Goal: Task Accomplishment & Management: Manage account settings

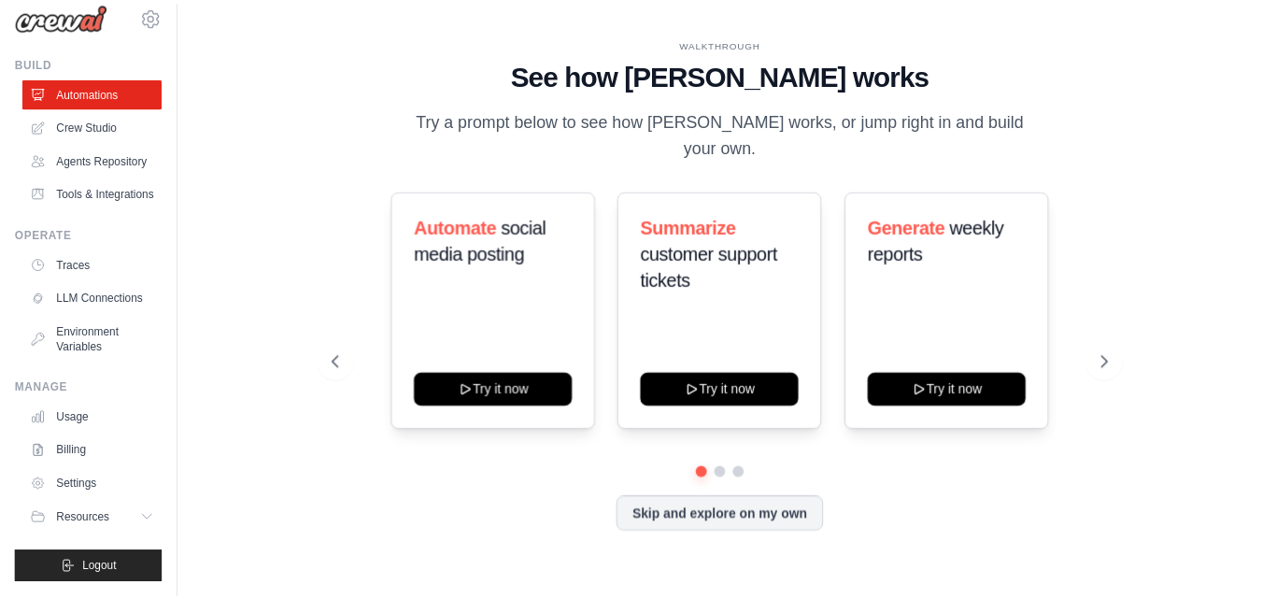
scroll to position [68, 0]
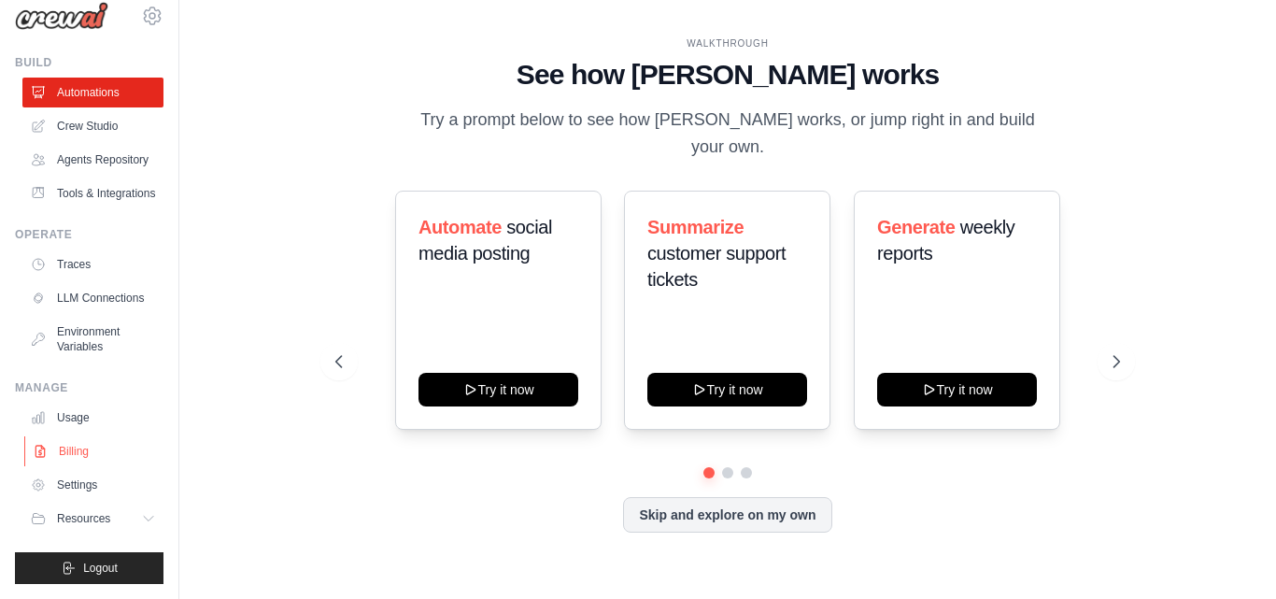
click at [88, 455] on link "Billing" at bounding box center [94, 451] width 141 height 30
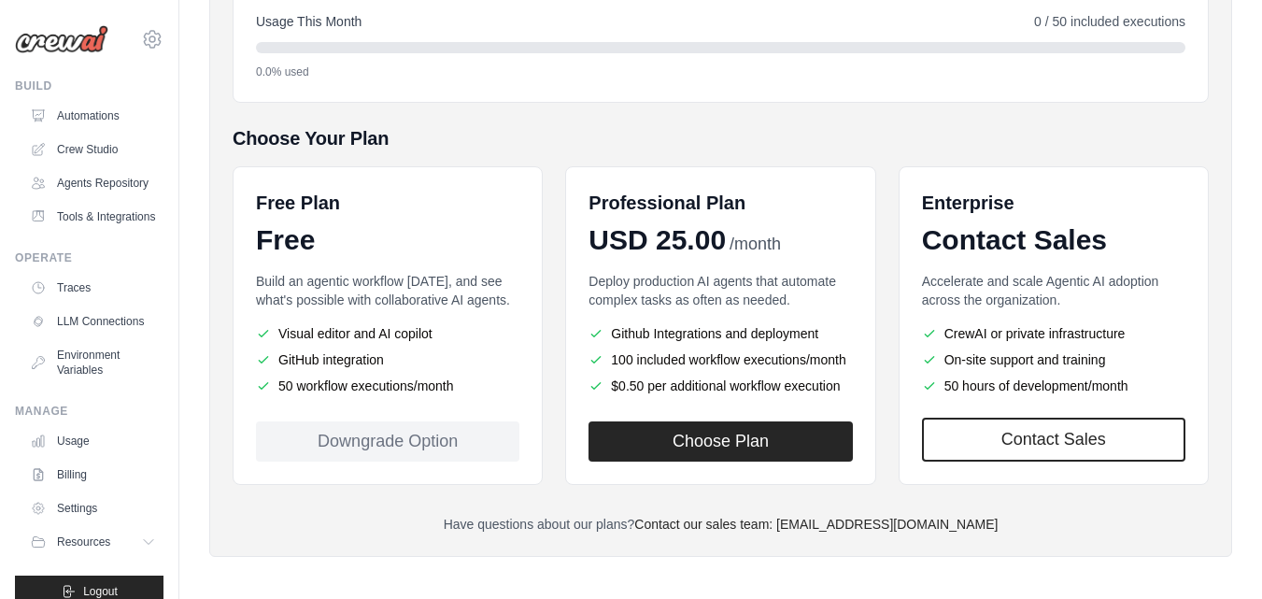
scroll to position [308, 0]
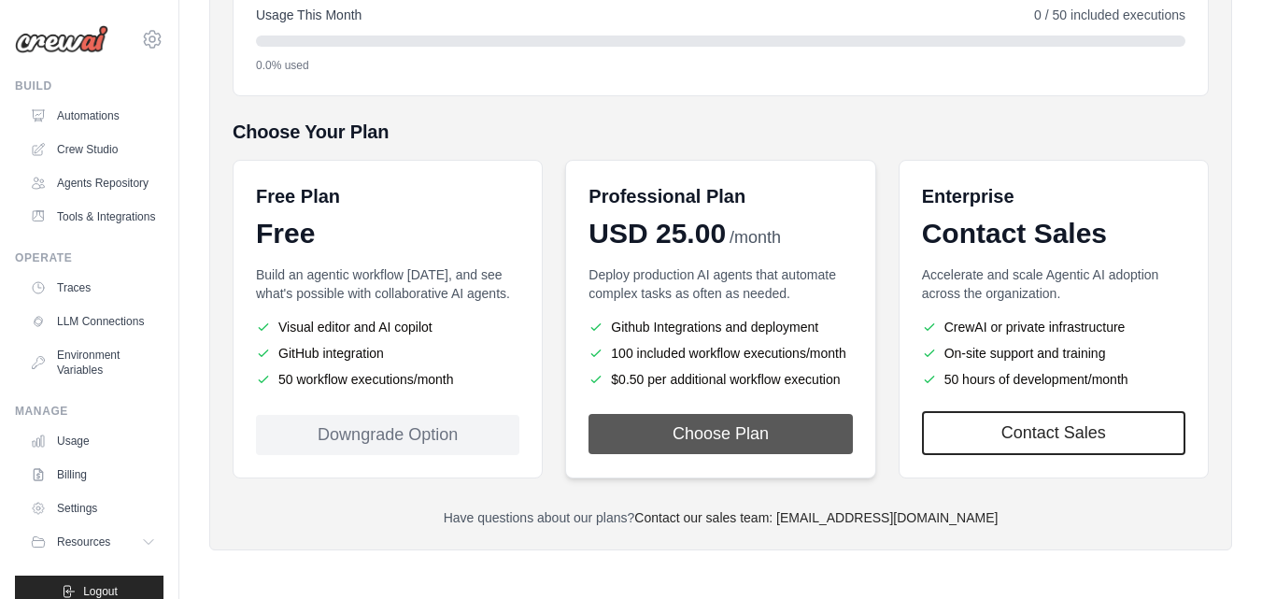
click at [750, 439] on button "Choose Plan" at bounding box center [720, 434] width 263 height 40
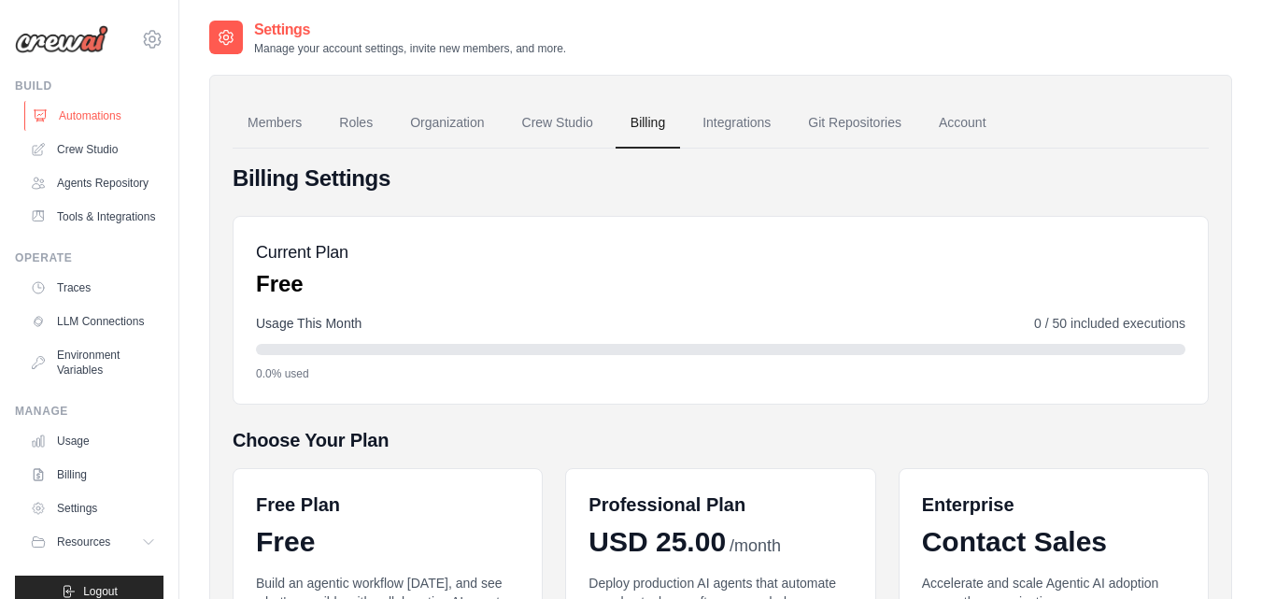
click at [117, 118] on link "Automations" at bounding box center [94, 116] width 141 height 30
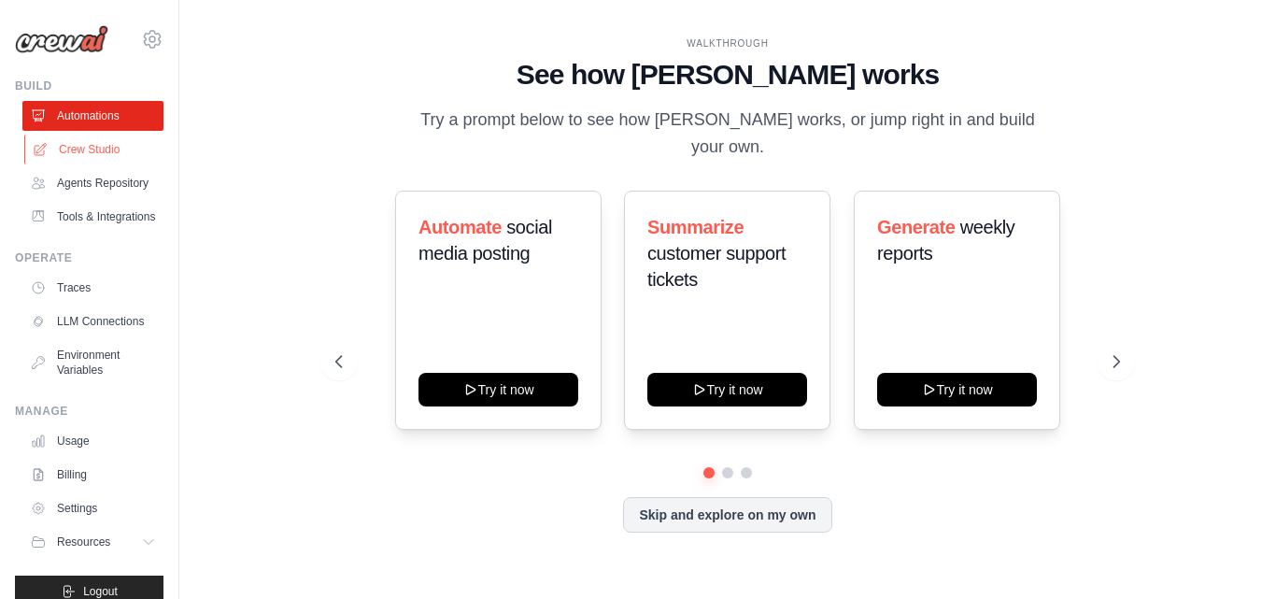
click at [106, 147] on link "Crew Studio" at bounding box center [94, 150] width 141 height 30
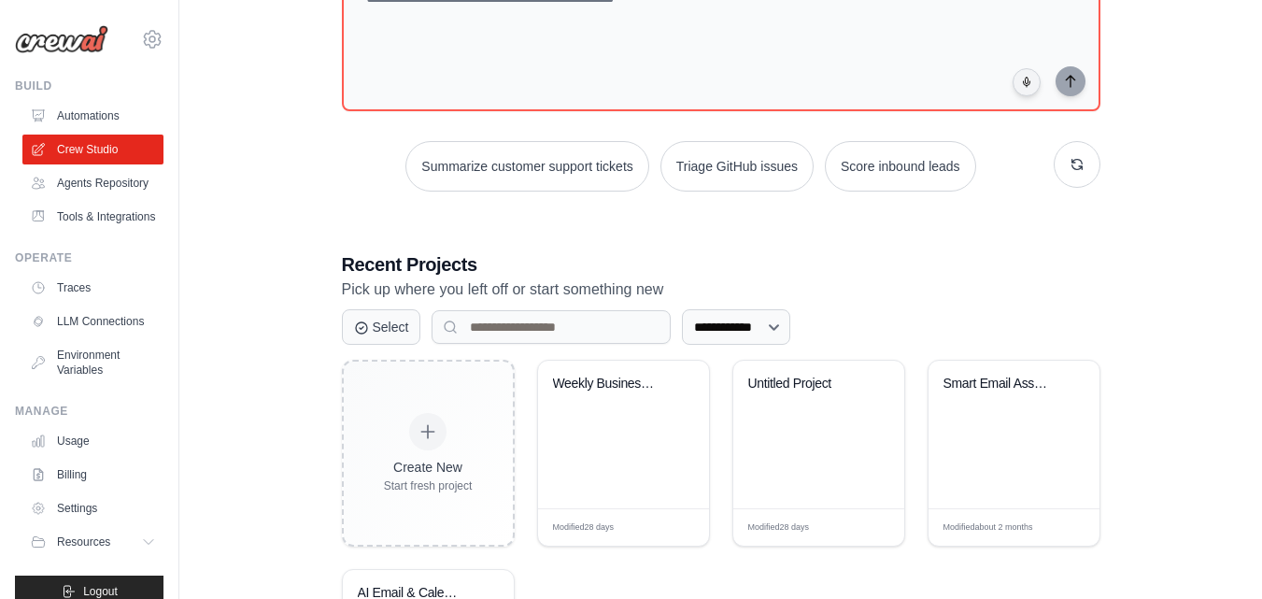
scroll to position [363, 0]
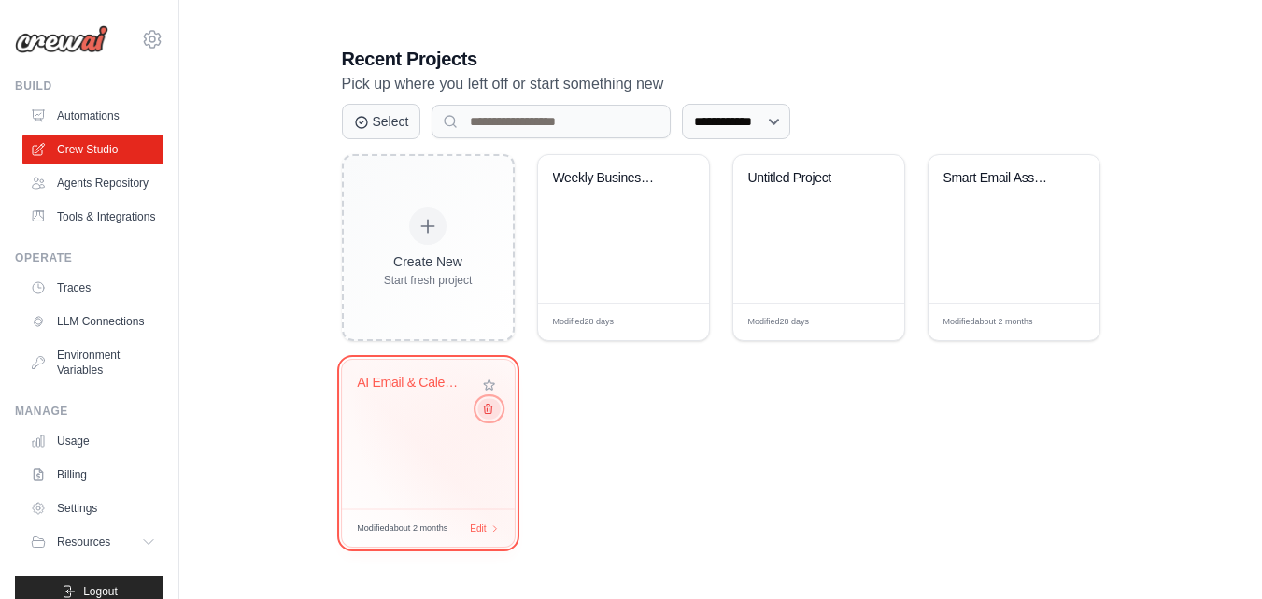
click at [491, 411] on icon at bounding box center [487, 409] width 12 height 12
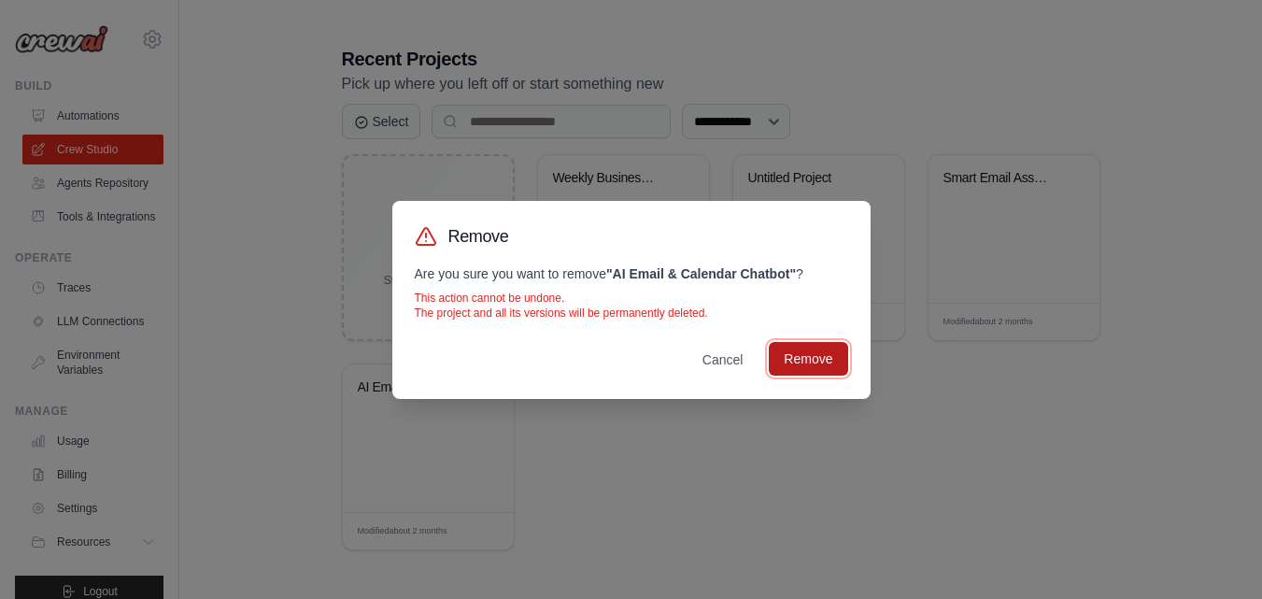
click at [836, 352] on button "Remove" at bounding box center [808, 359] width 78 height 34
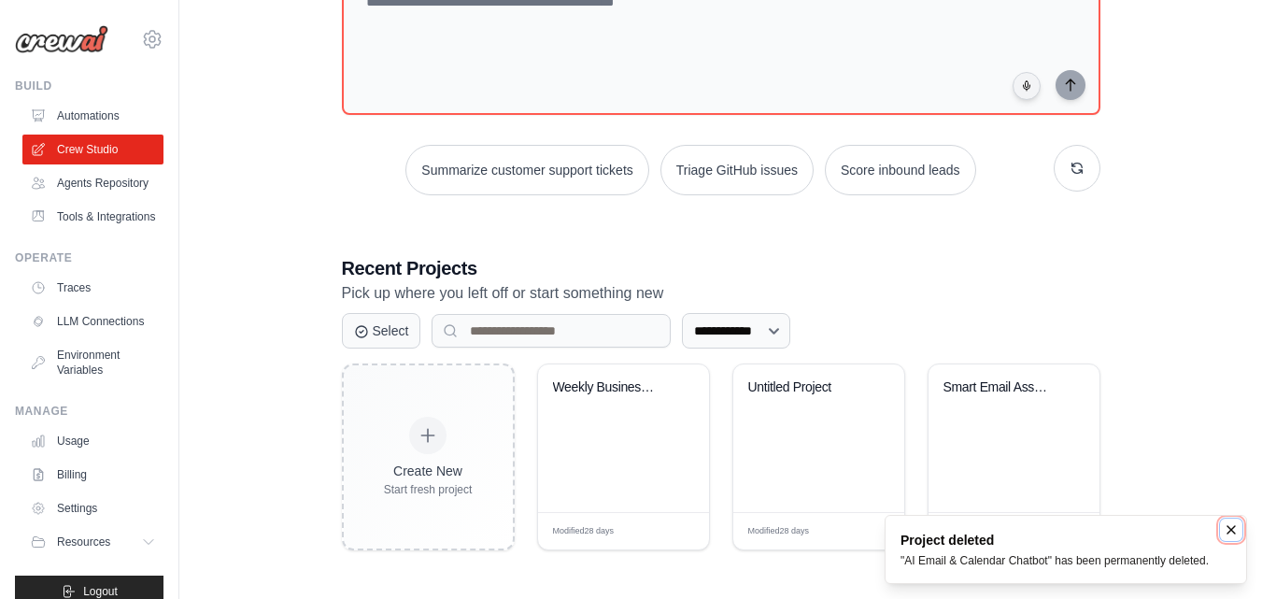
click at [1231, 535] on icon "Notifications (F8)" at bounding box center [1231, 529] width 15 height 15
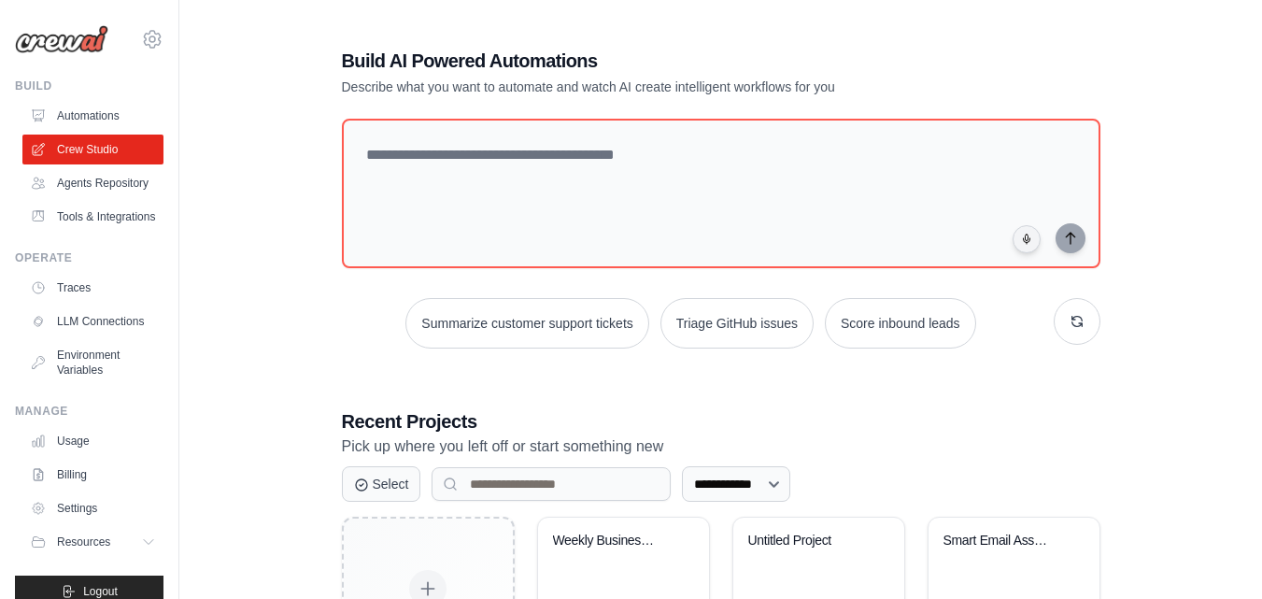
scroll to position [0, 0]
click at [76, 336] on link "LLM Connections" at bounding box center [94, 321] width 141 height 30
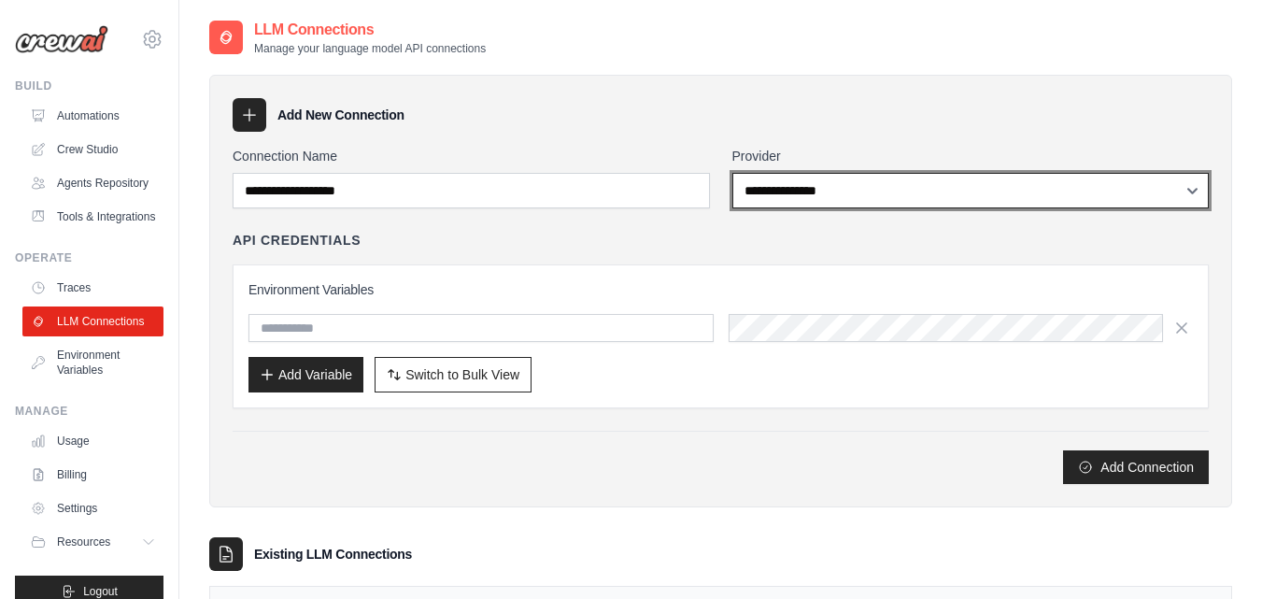
drag, startPoint x: 1019, startPoint y: 193, endPoint x: 1000, endPoint y: 199, distance: 20.4
click at [1026, 200] on select "**********" at bounding box center [970, 191] width 477 height 36
drag, startPoint x: 898, startPoint y: 182, endPoint x: 891, endPoint y: 207, distance: 26.1
click at [898, 189] on select "**********" at bounding box center [970, 191] width 477 height 36
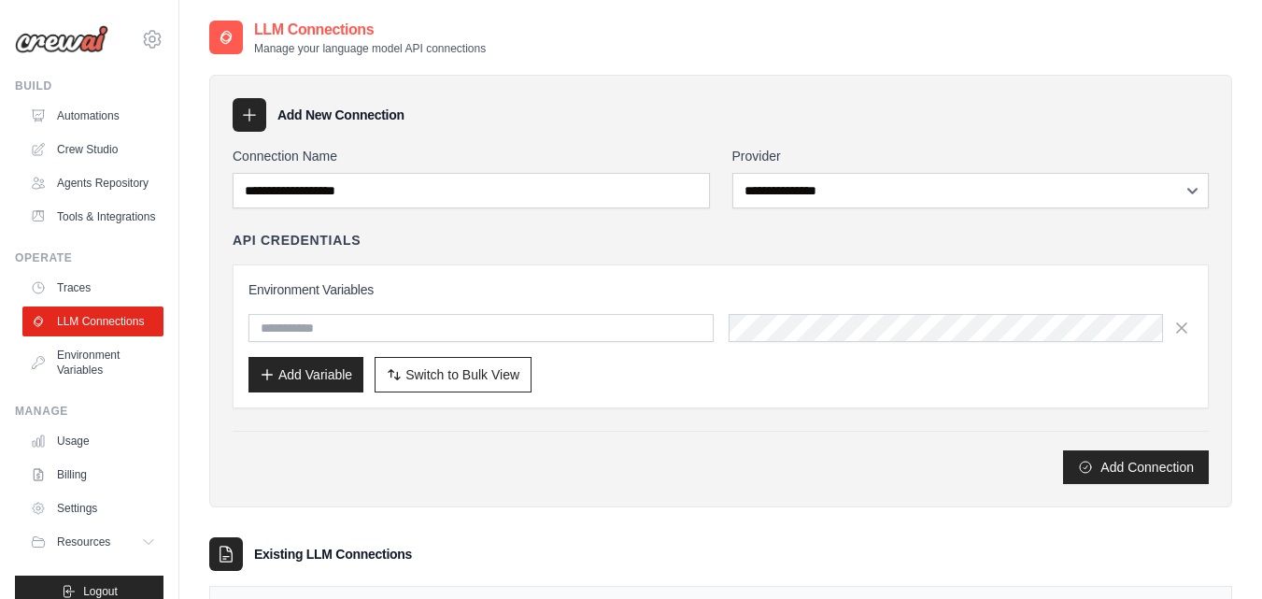
drag, startPoint x: 516, startPoint y: 253, endPoint x: 351, endPoint y: 266, distance: 165.0
click at [508, 254] on div "API Credentials Environment Variables Add Variable Switch to Bulk View Switch t…" at bounding box center [721, 320] width 976 height 178
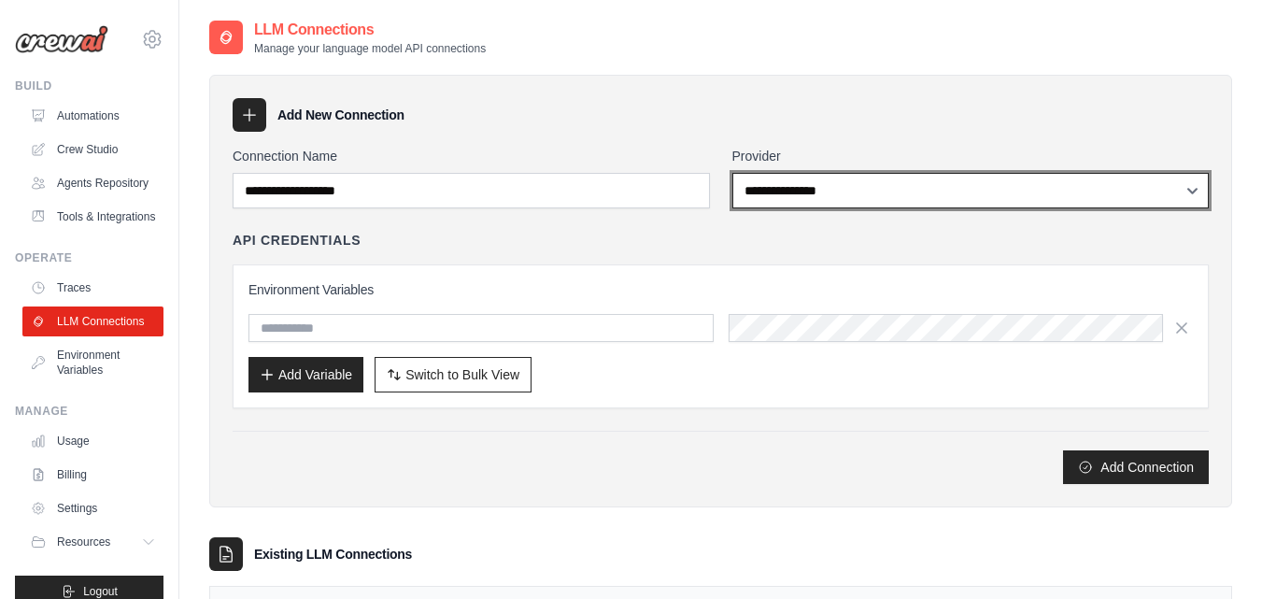
click at [986, 192] on select "**********" at bounding box center [970, 191] width 477 height 36
select select "******"
click at [732, 173] on select "**********" at bounding box center [970, 191] width 477 height 36
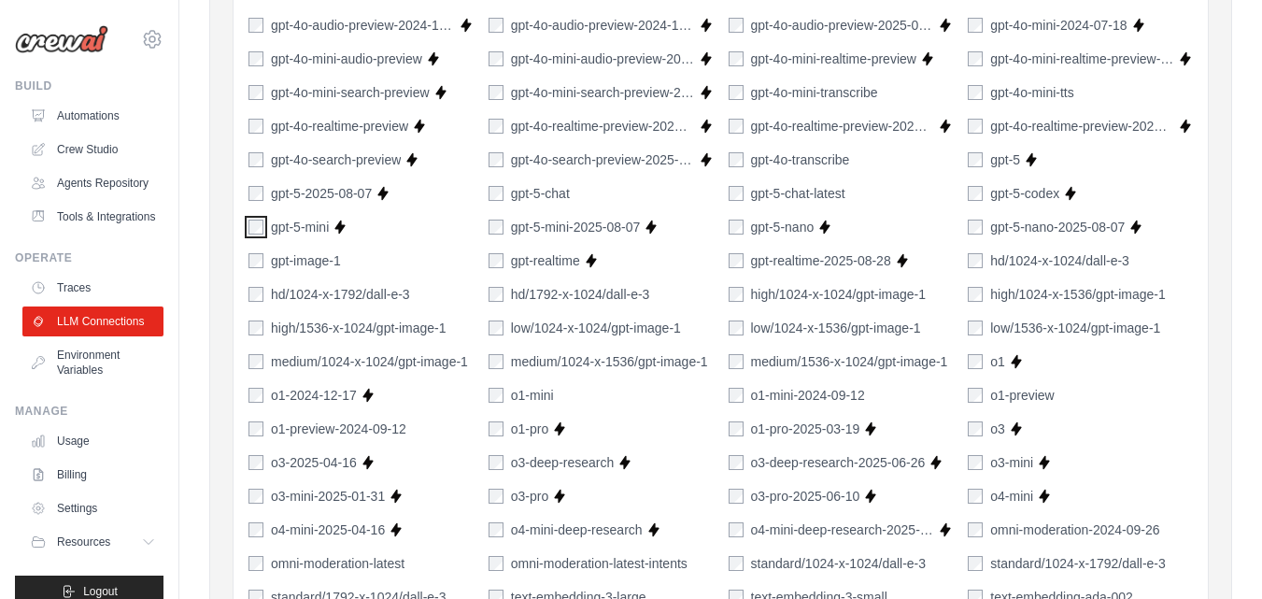
scroll to position [1435, 0]
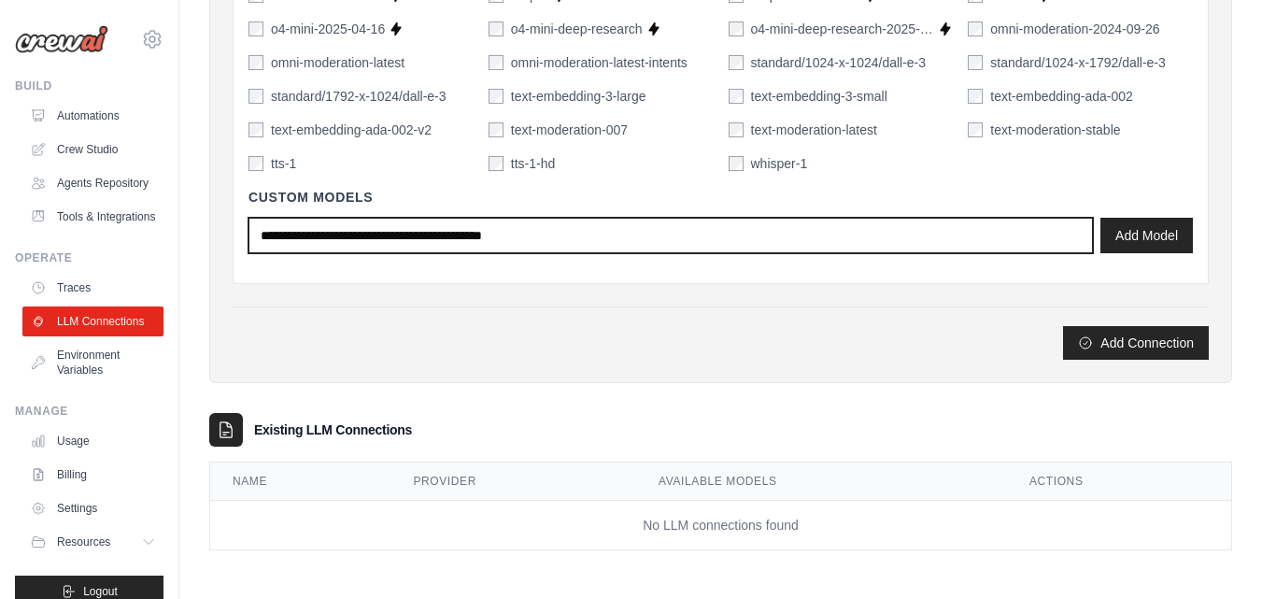
click at [482, 240] on input "text" at bounding box center [671, 236] width 845 height 36
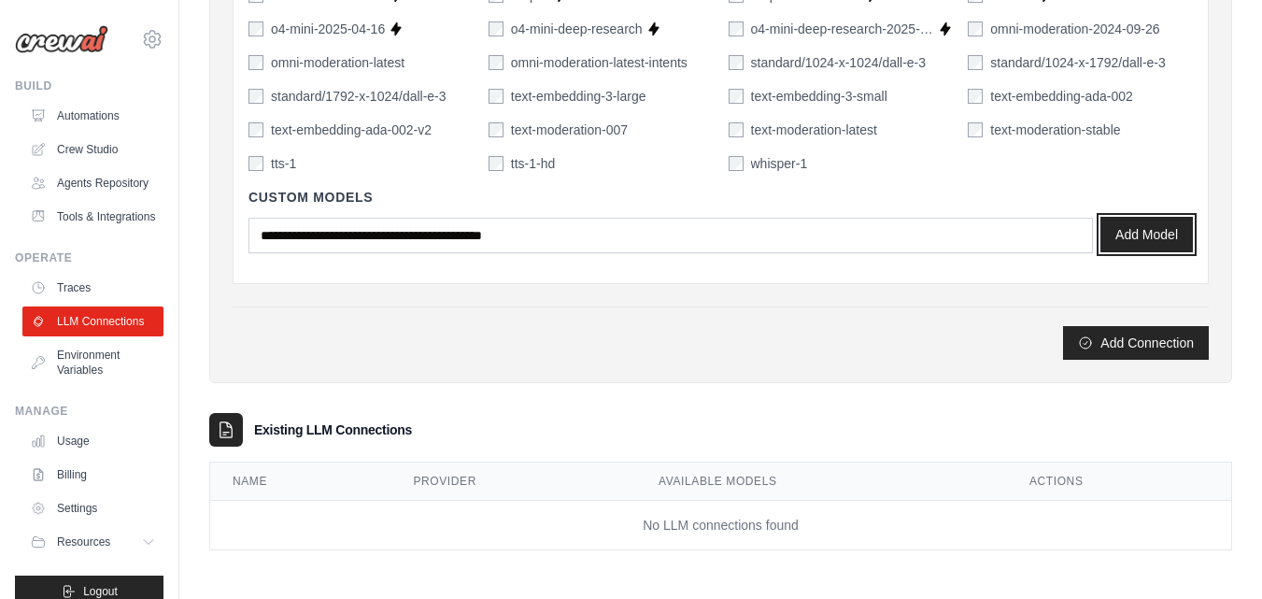
click at [1154, 249] on button "Add Model" at bounding box center [1147, 235] width 92 height 36
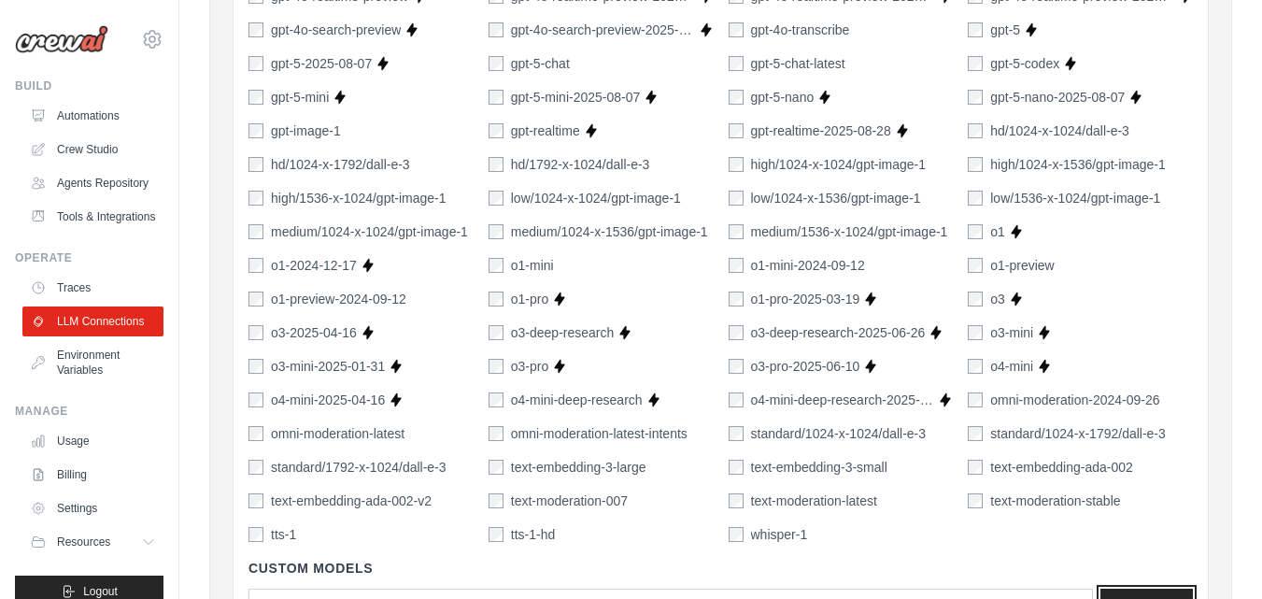
scroll to position [1061, 0]
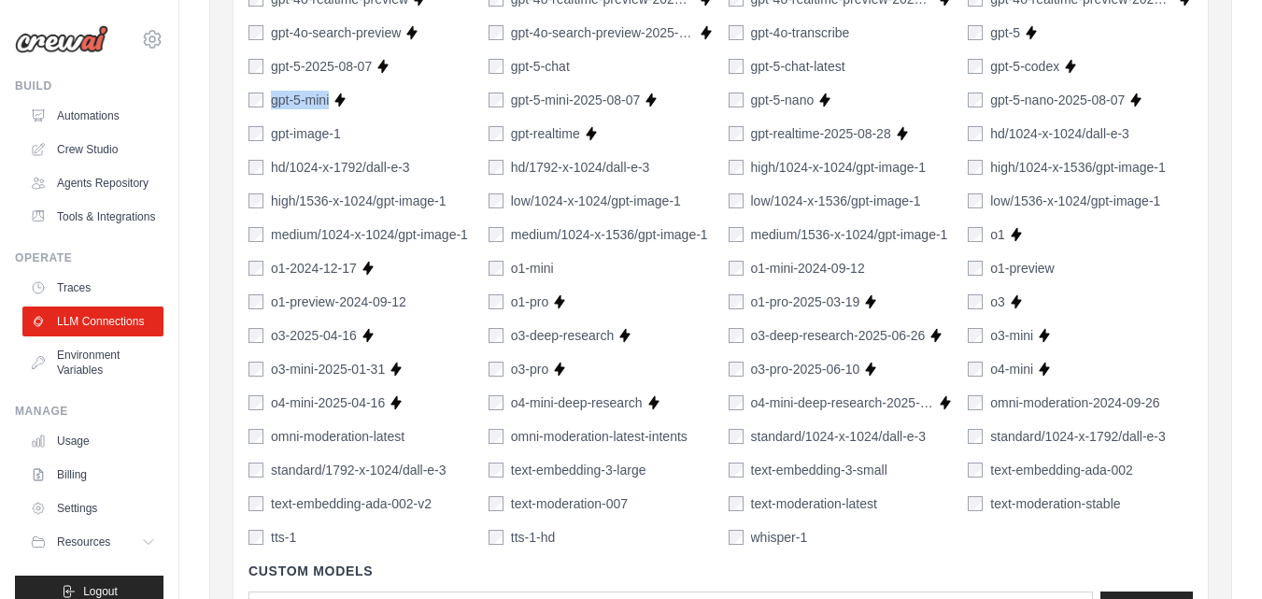
click at [256, 96] on div "gpt-5-mini Supports Crew Studio" at bounding box center [361, 100] width 225 height 19
copy div "gpt-5-mini Supports Crew Studio"
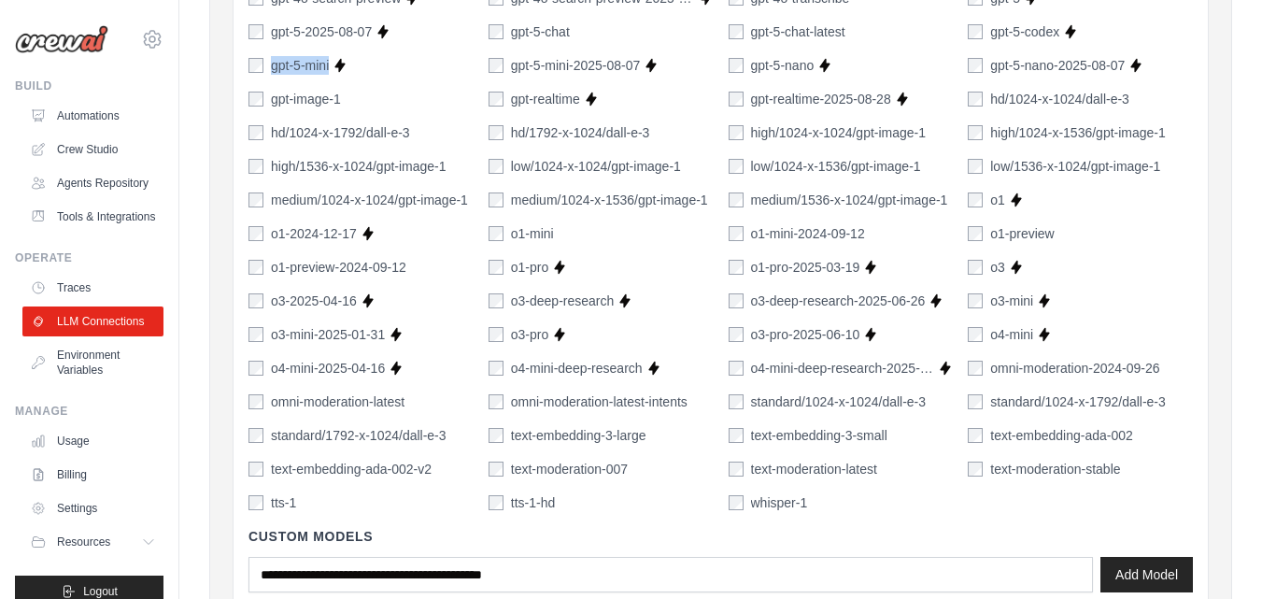
scroll to position [1435, 0]
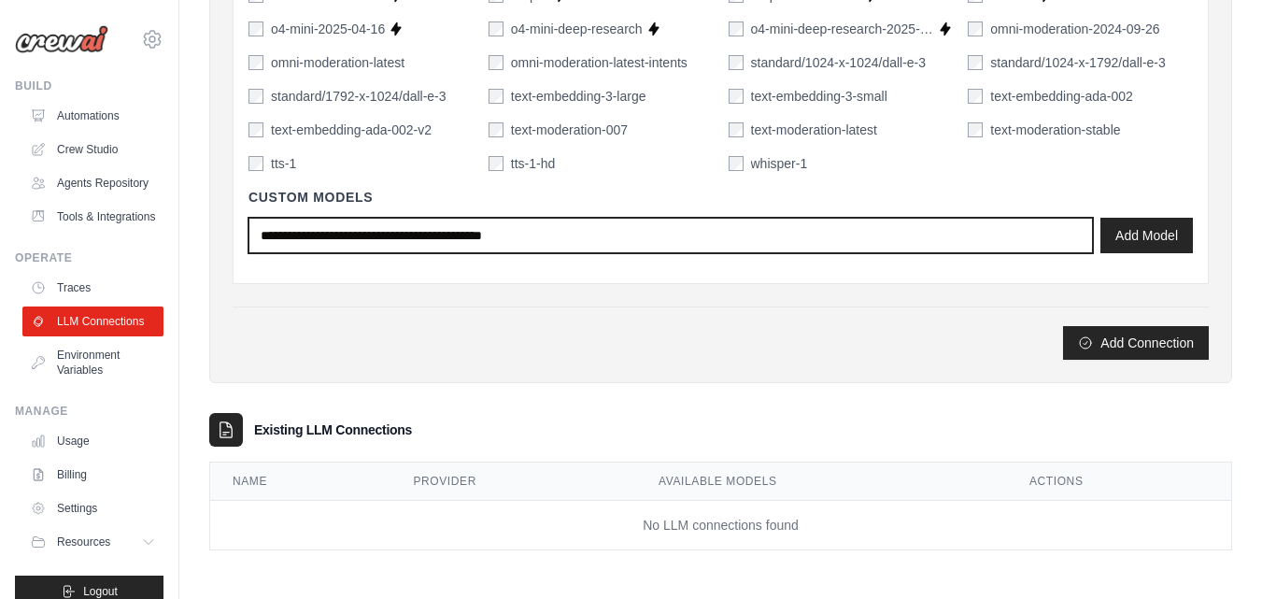
click at [363, 235] on input "text" at bounding box center [671, 236] width 845 height 36
type input "*********"
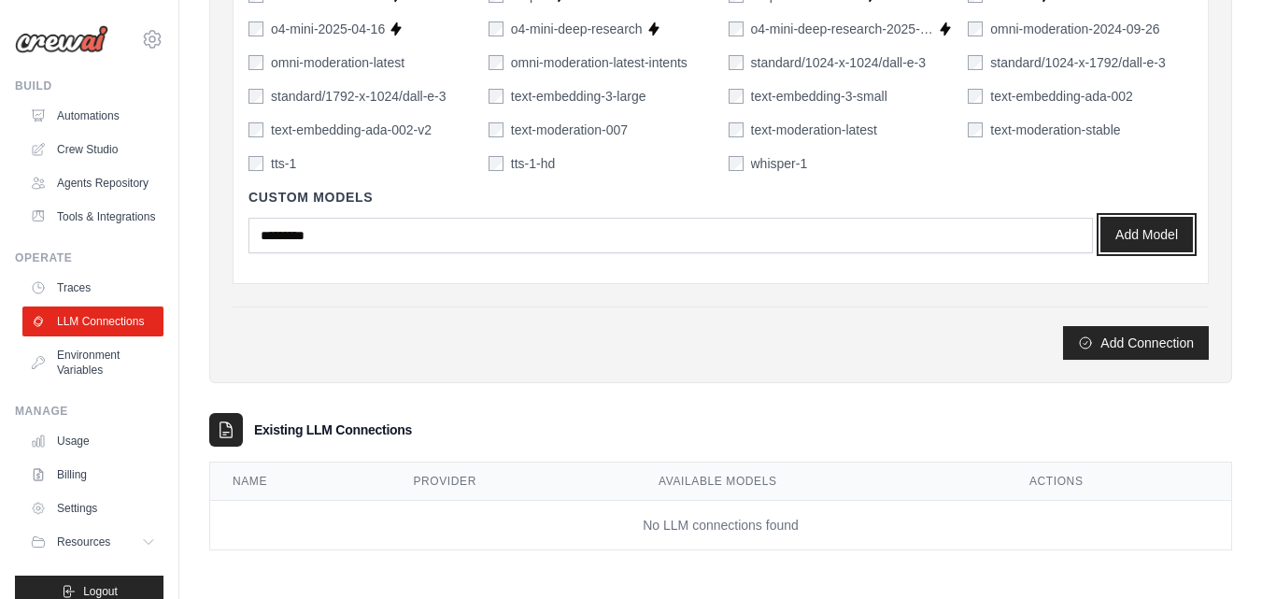
click at [1146, 235] on button "Add Model" at bounding box center [1147, 235] width 92 height 36
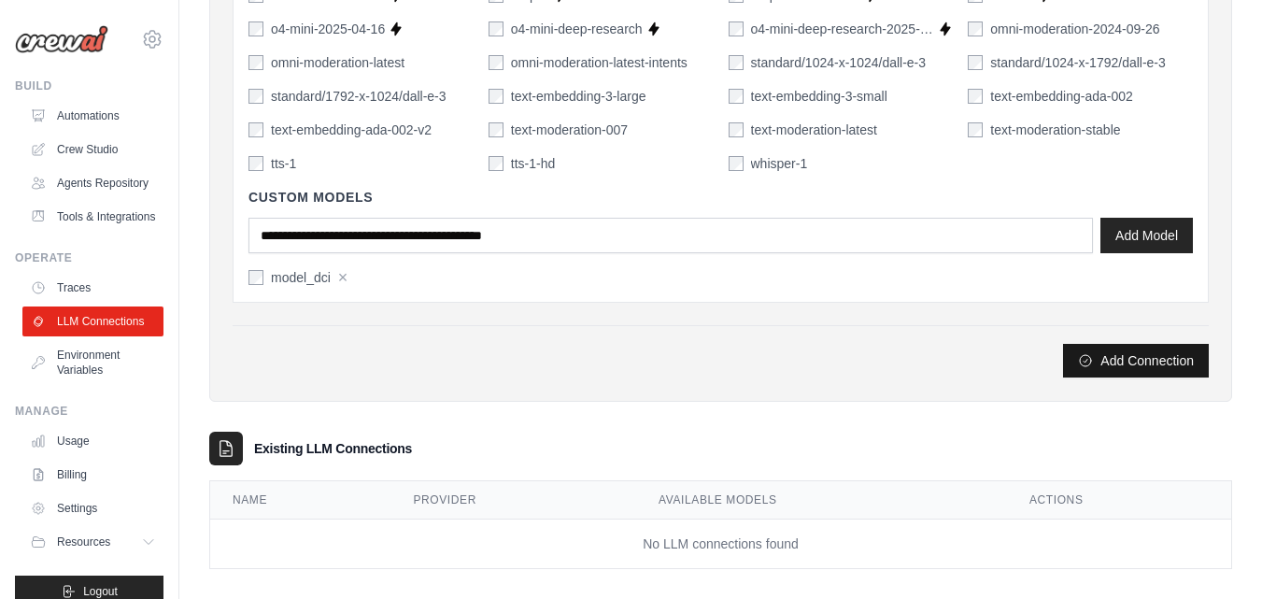
click at [1188, 354] on button "Add Connection" at bounding box center [1136, 361] width 146 height 34
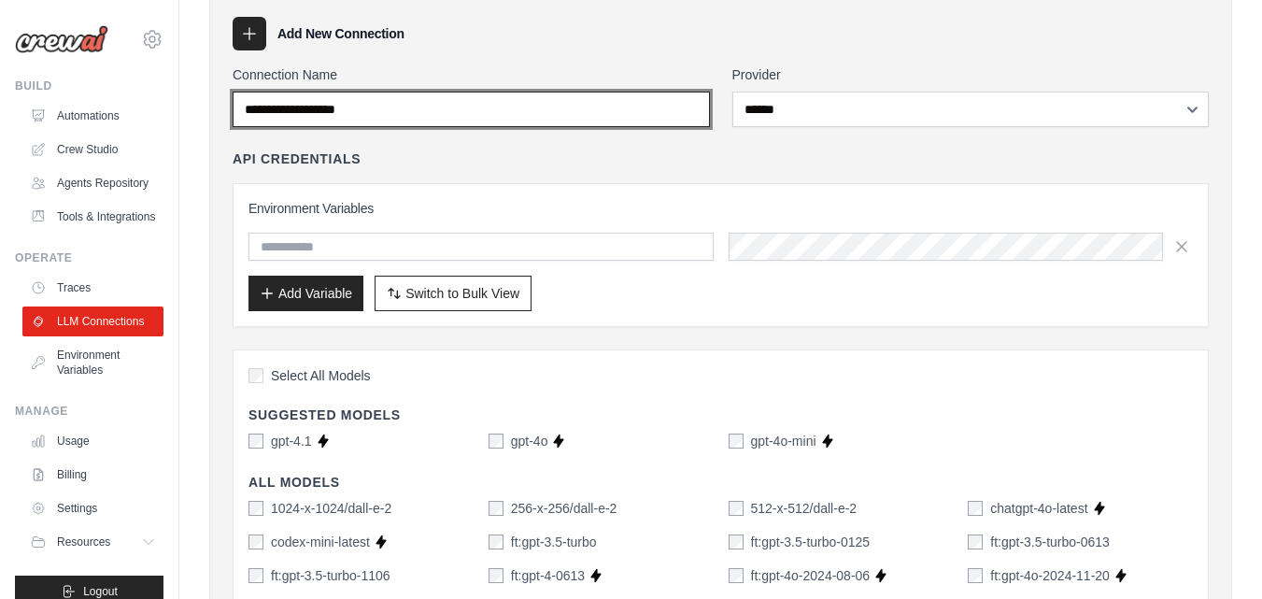
scroll to position [0, 0]
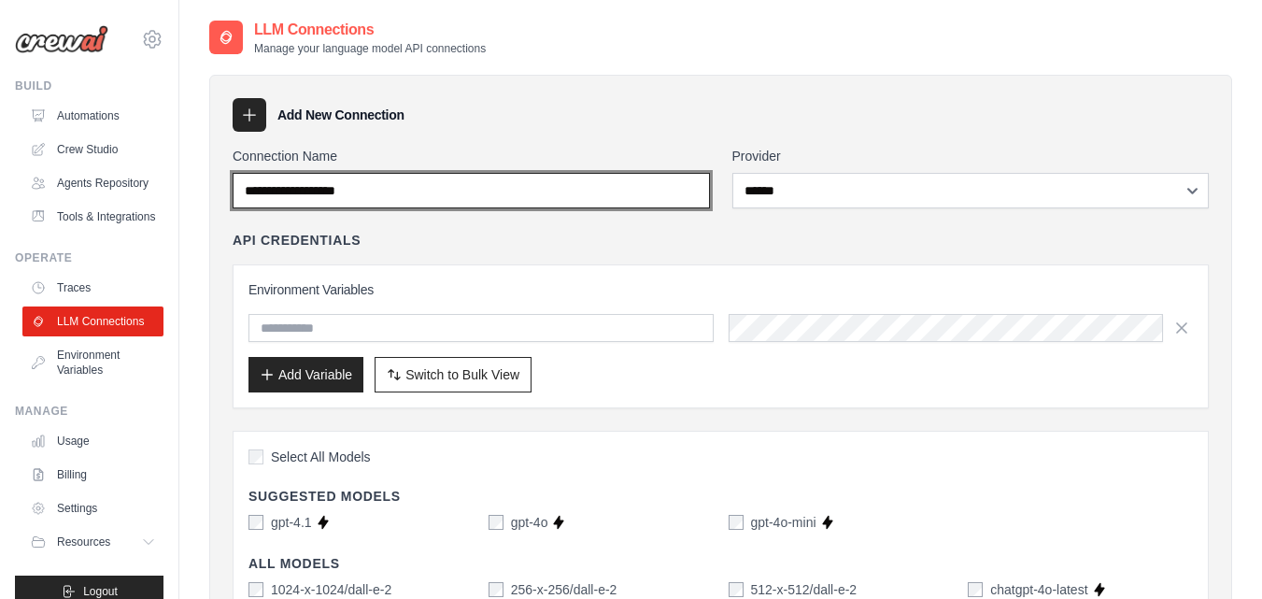
click at [361, 199] on input "Connection Name" at bounding box center [471, 191] width 477 height 36
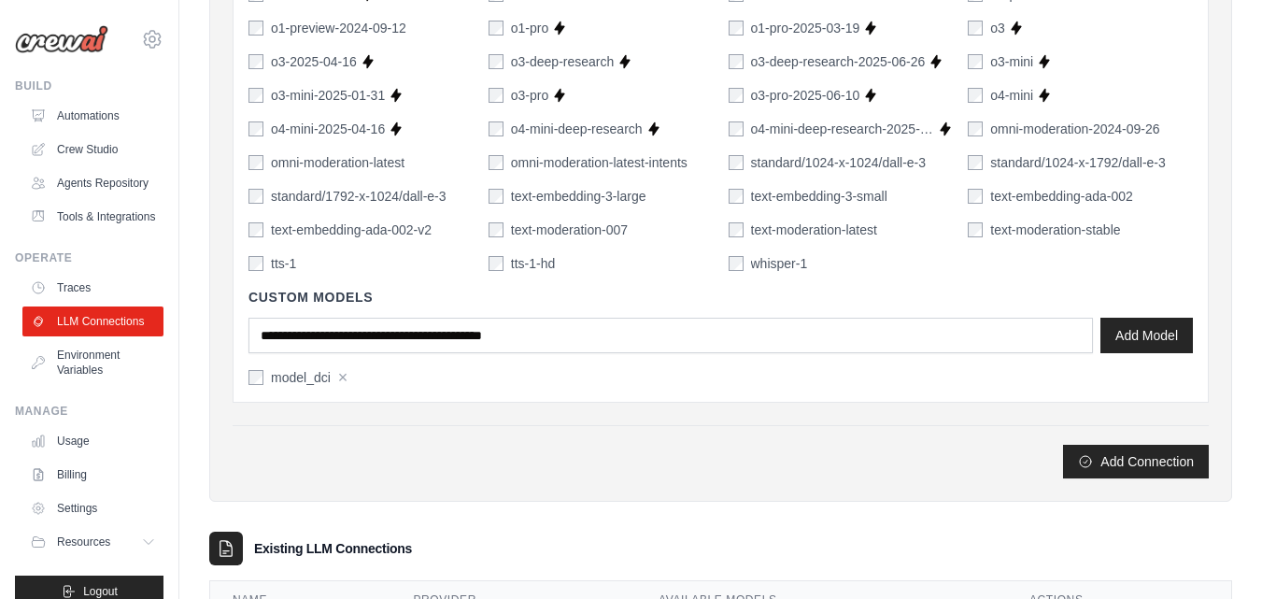
scroll to position [1454, 0]
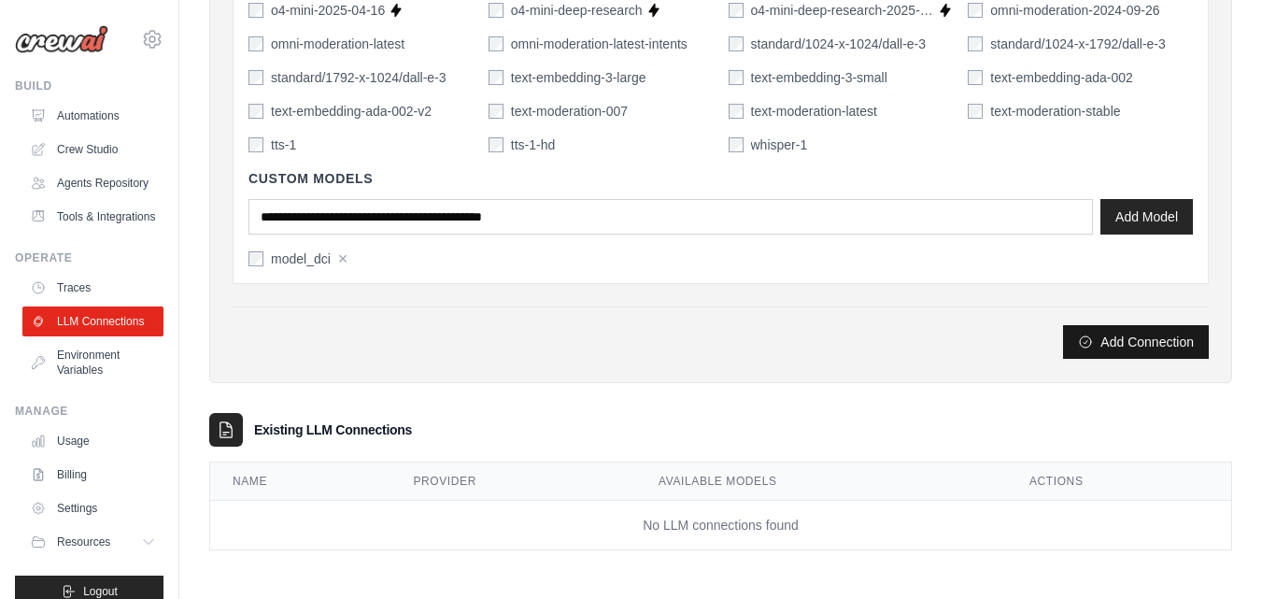
type input "*******"
click at [1113, 354] on button "Add Connection" at bounding box center [1136, 342] width 146 height 34
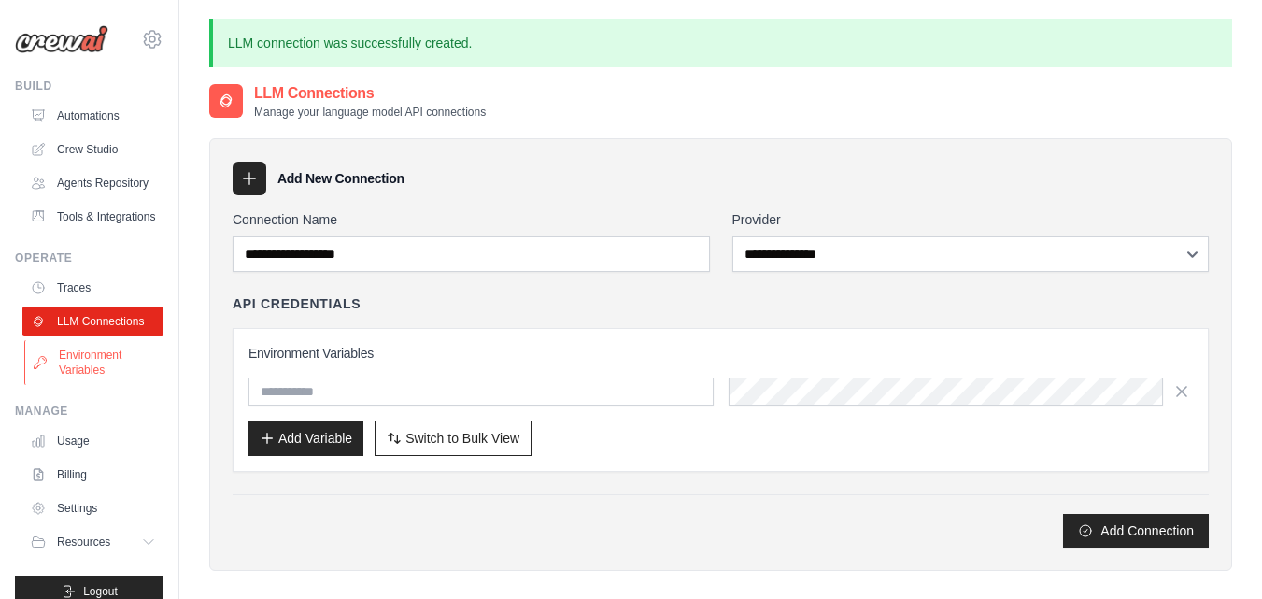
click at [92, 385] on link "Environment Variables" at bounding box center [94, 362] width 141 height 45
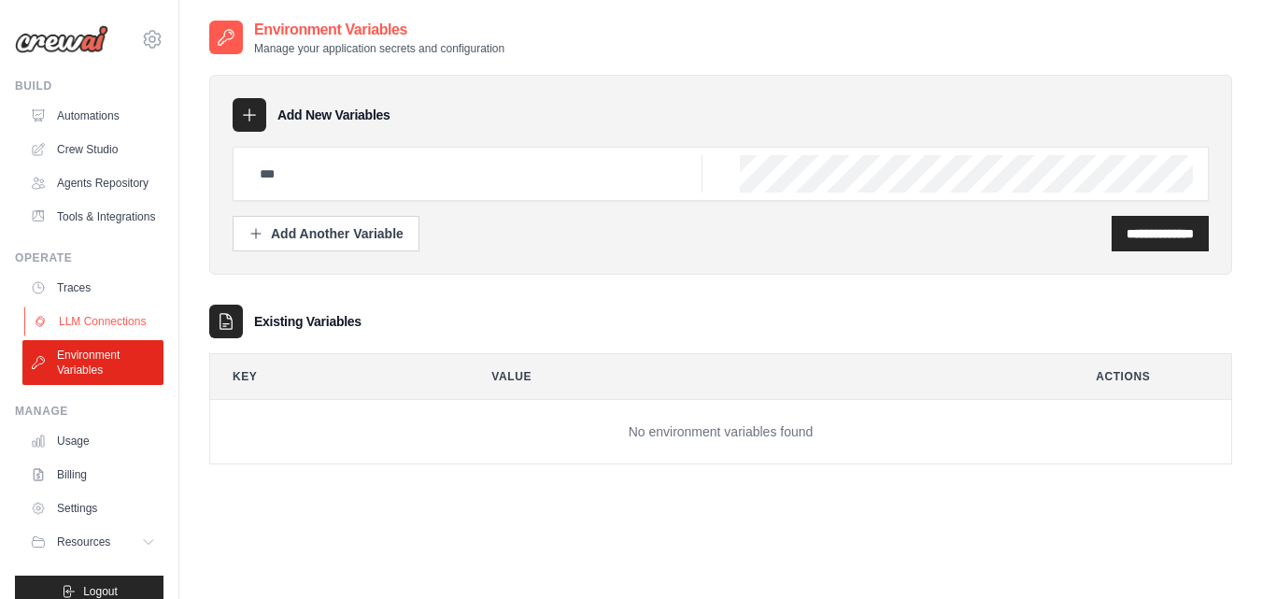
click at [84, 336] on link "LLM Connections" at bounding box center [94, 321] width 141 height 30
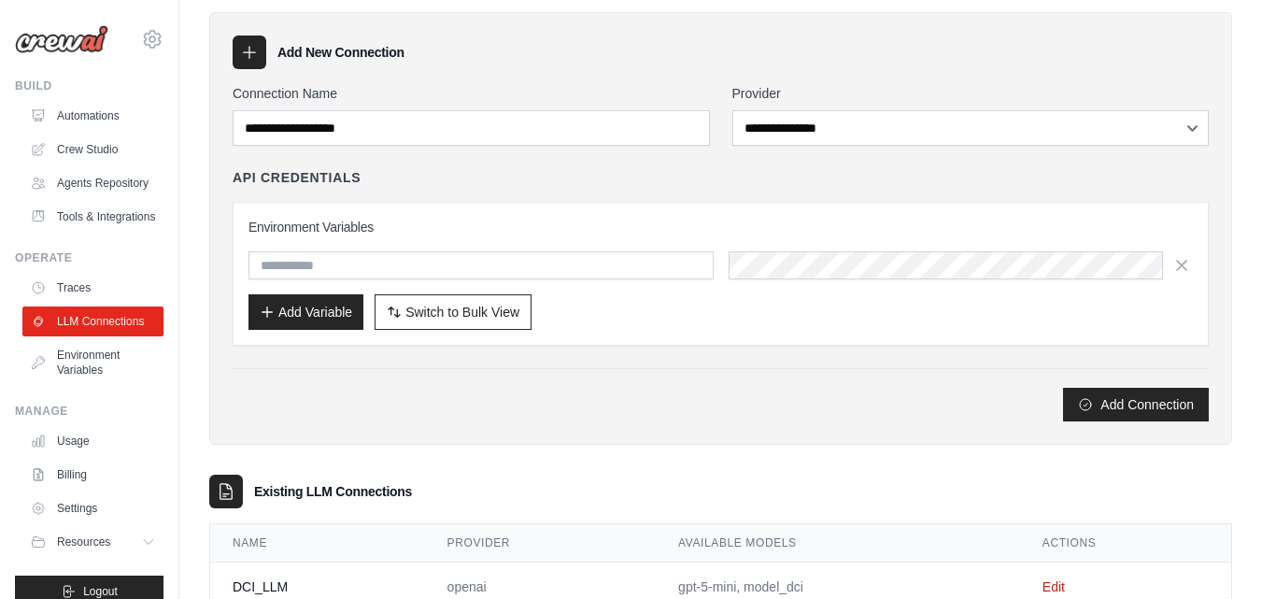
scroll to position [124, 0]
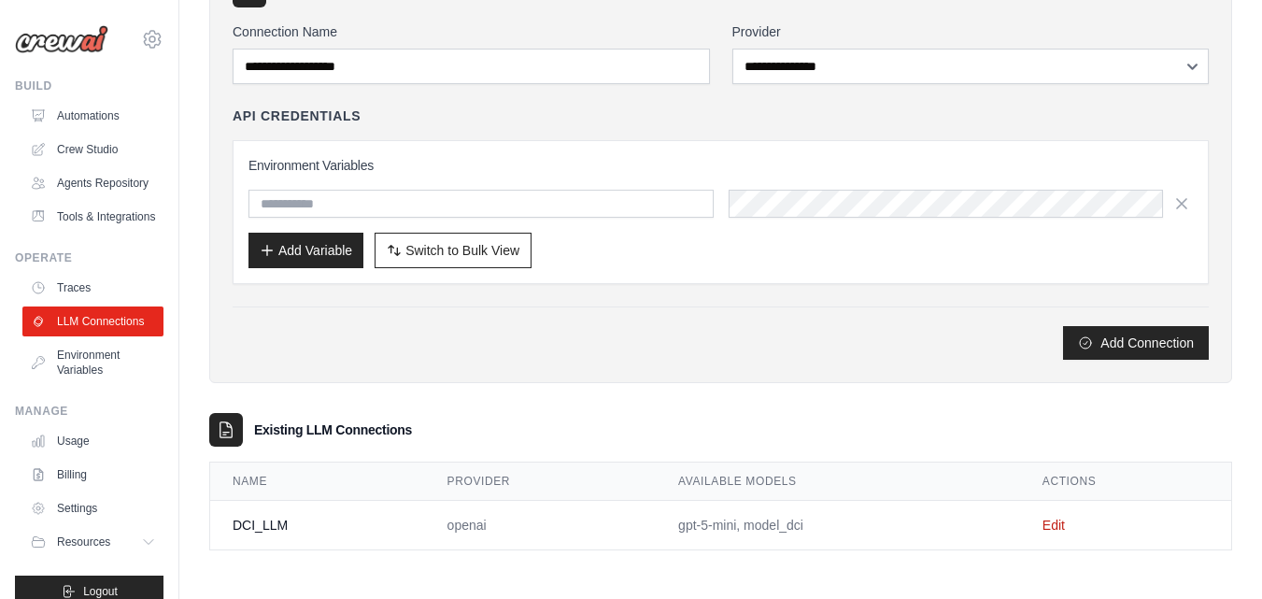
click at [1041, 530] on td "Edit" at bounding box center [1125, 526] width 211 height 50
click at [1046, 519] on link "Edit" at bounding box center [1054, 525] width 22 height 15
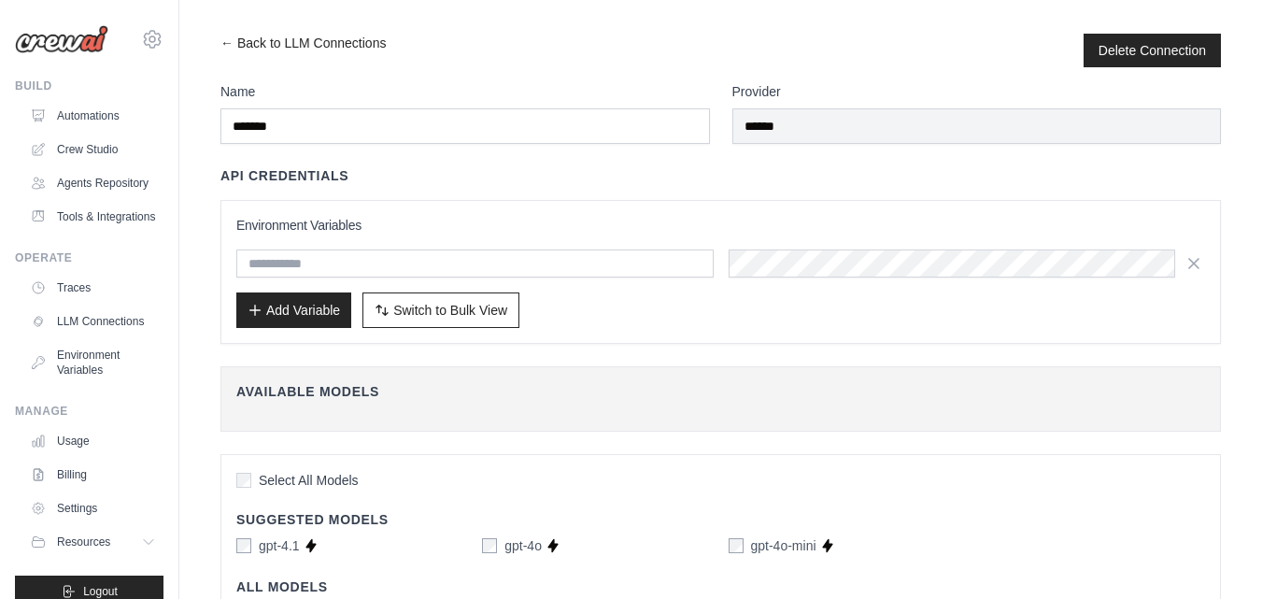
click at [867, 277] on div "Environment Variables Add Variable Switch to Bulk View Switch to Table View" at bounding box center [720, 272] width 969 height 112
click at [60, 385] on link "Environment Variables" at bounding box center [94, 362] width 141 height 45
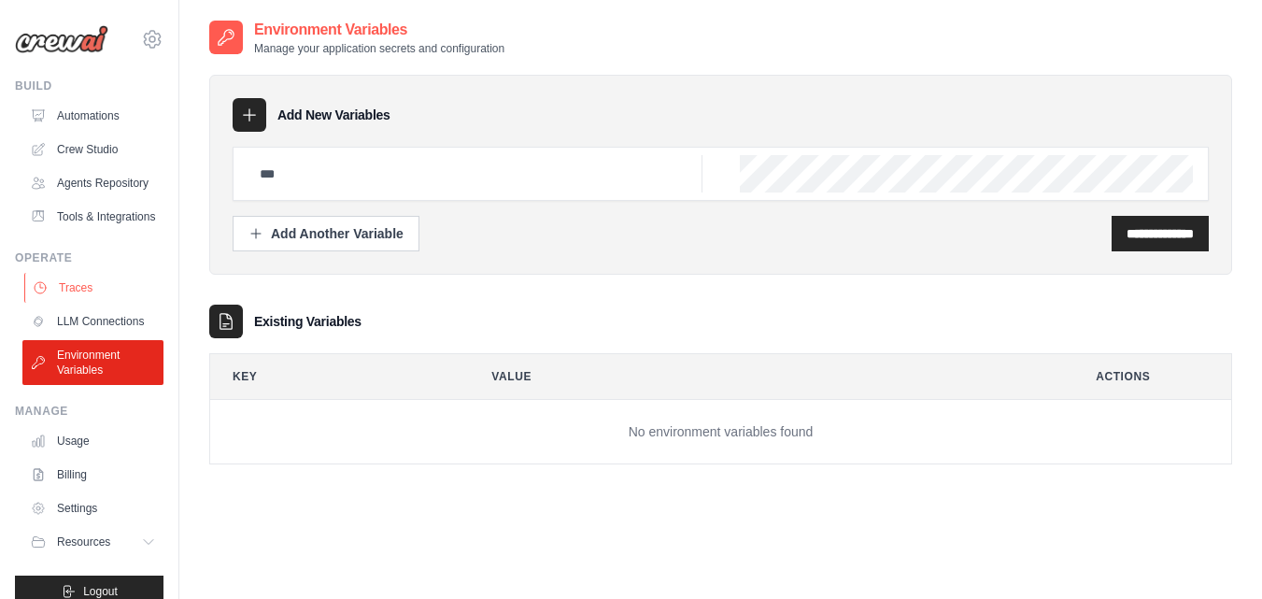
click at [132, 303] on link "Traces" at bounding box center [94, 288] width 141 height 30
click at [93, 336] on link "LLM Connections" at bounding box center [94, 321] width 141 height 30
